Goal: Find specific page/section: Find specific page/section

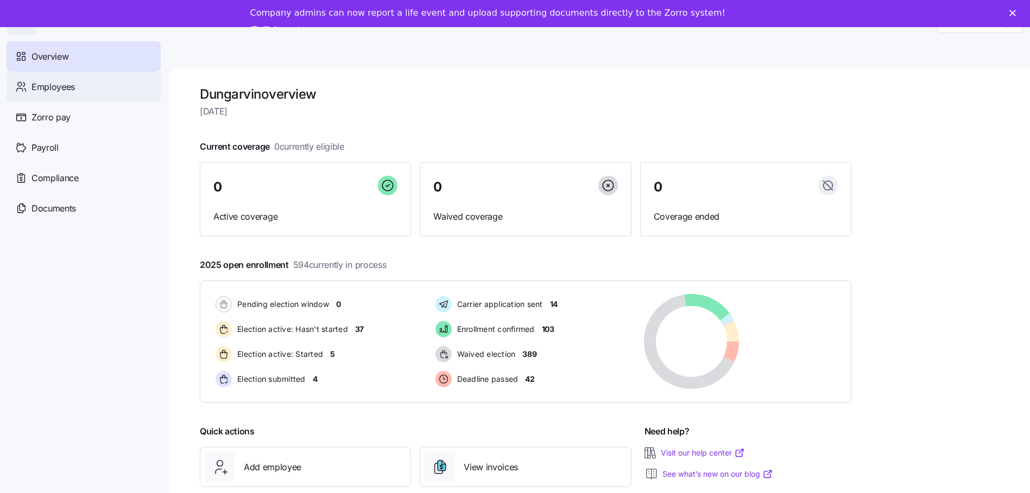
click at [36, 83] on span "Employees" at bounding box center [52, 87] width 43 height 14
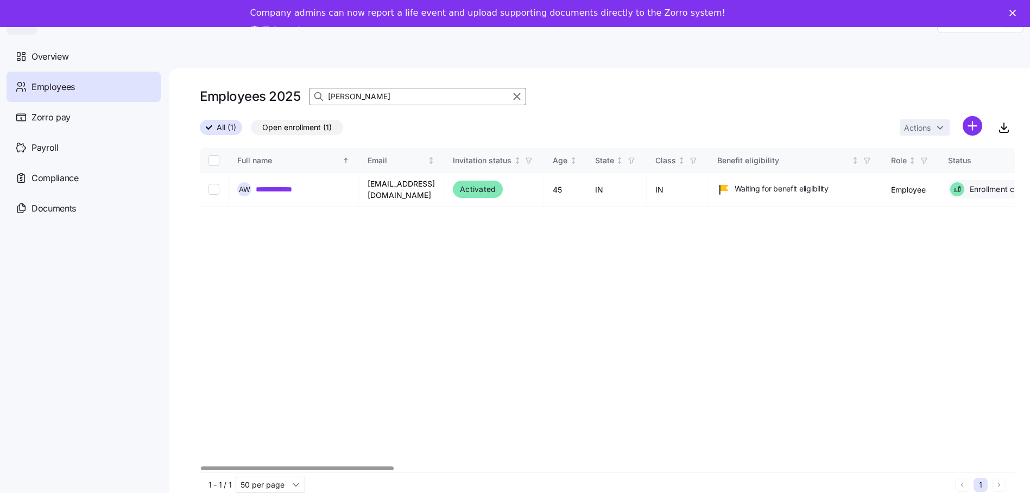
click at [391, 94] on input "Alicia Watson" at bounding box center [417, 96] width 217 height 17
click at [518, 96] on icon "button" at bounding box center [517, 96] width 12 height 13
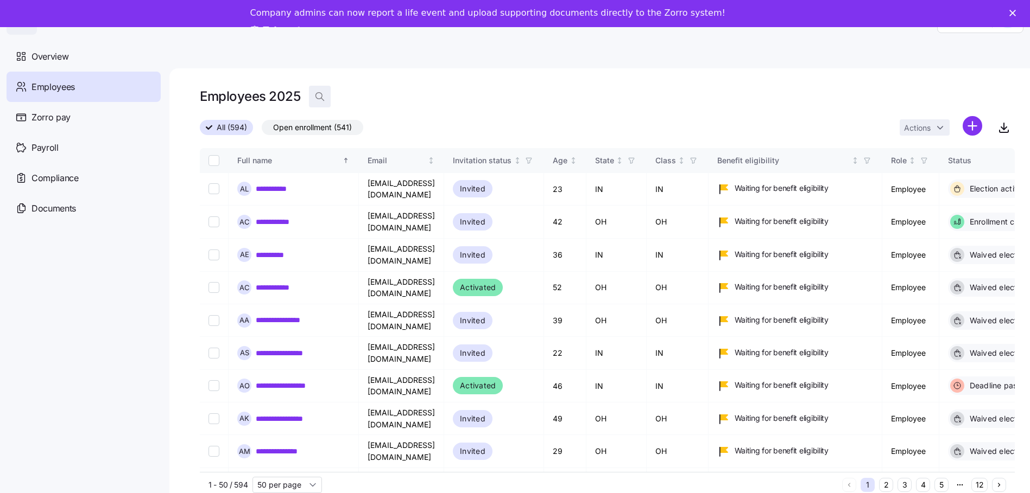
click at [321, 97] on icon "button" at bounding box center [319, 96] width 11 height 11
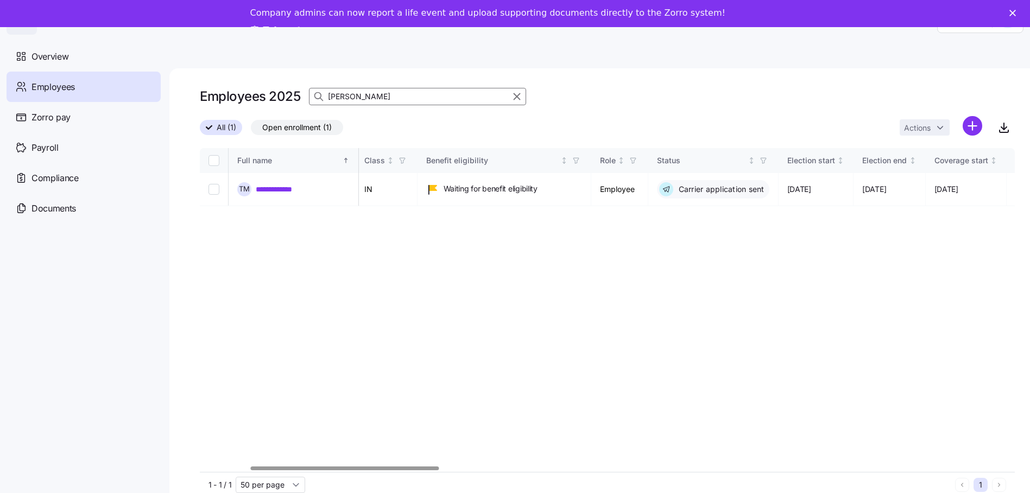
scroll to position [0, 141]
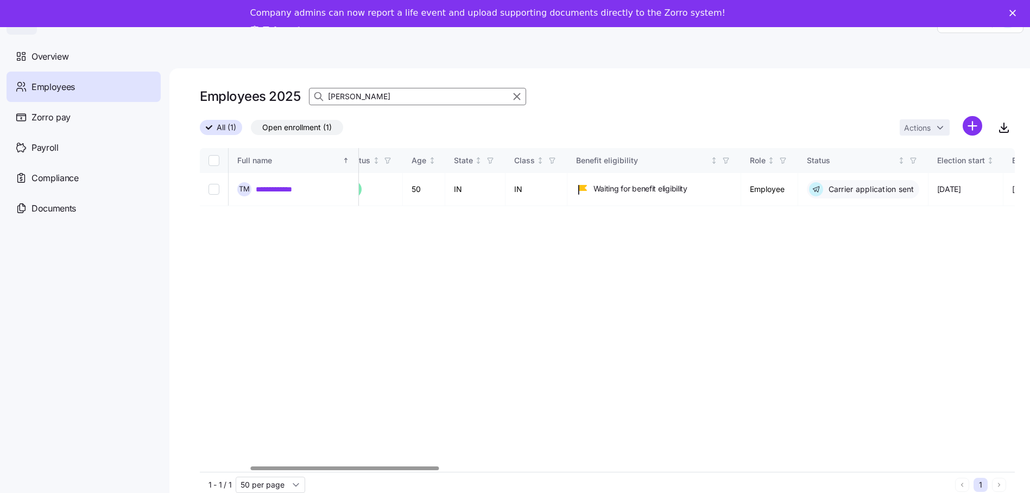
click at [406, 467] on div at bounding box center [345, 469] width 188 height 4
type input "Teresa Miller"
click at [277, 191] on link "**********" at bounding box center [279, 189] width 46 height 11
